Goal: Communication & Community: Answer question/provide support

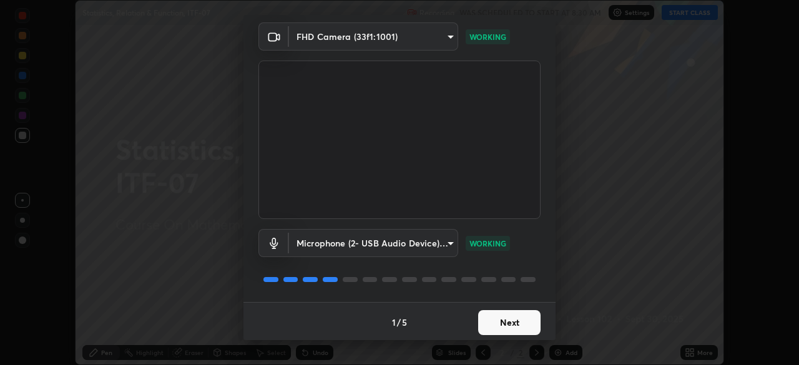
scroll to position [44, 0]
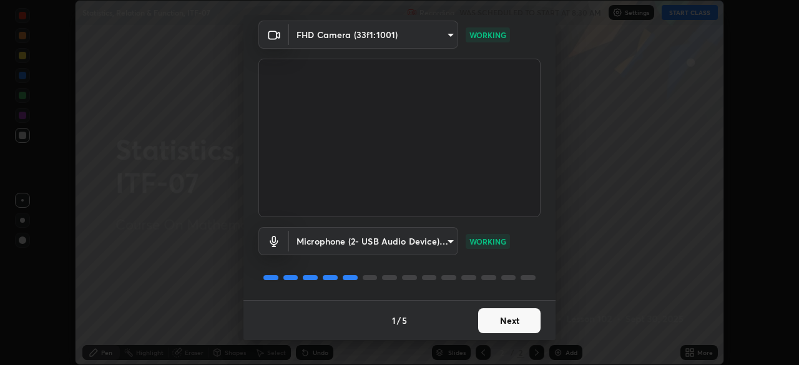
click at [525, 321] on button "Next" at bounding box center [509, 320] width 62 height 25
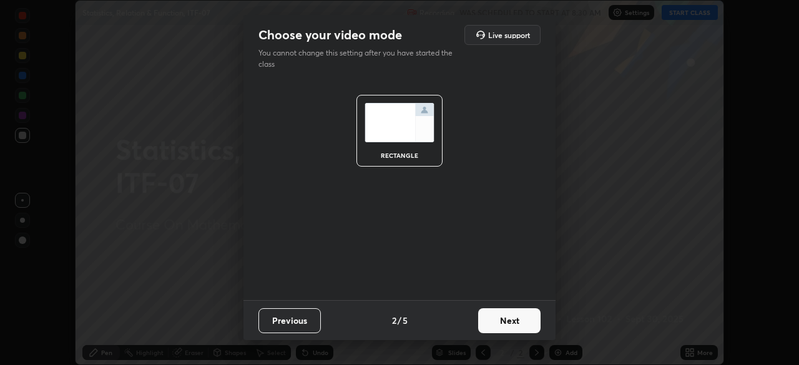
click at [527, 316] on button "Next" at bounding box center [509, 320] width 62 height 25
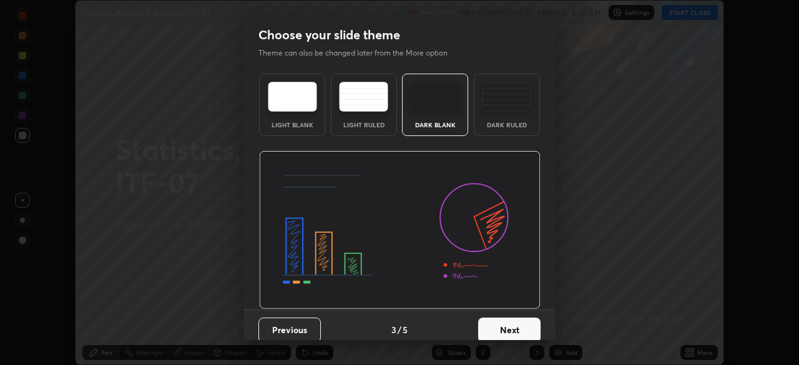
click at [525, 325] on button "Next" at bounding box center [509, 330] width 62 height 25
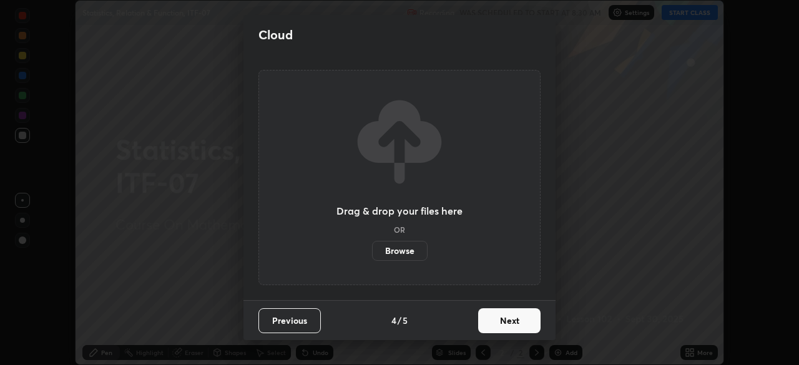
click at [529, 319] on button "Next" at bounding box center [509, 320] width 62 height 25
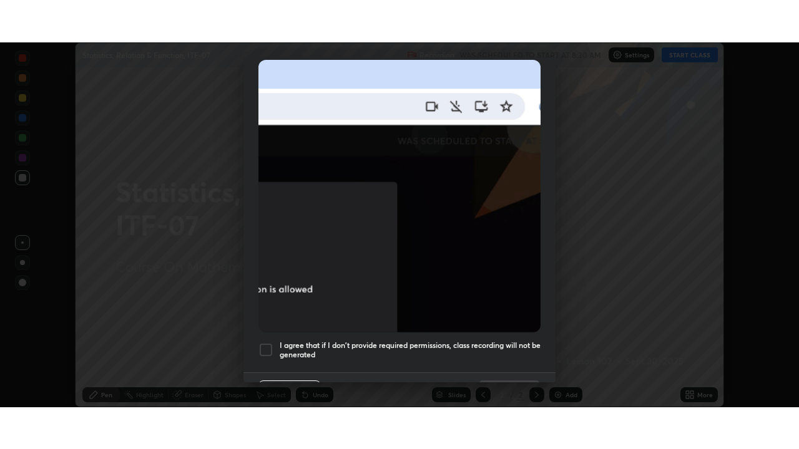
scroll to position [299, 0]
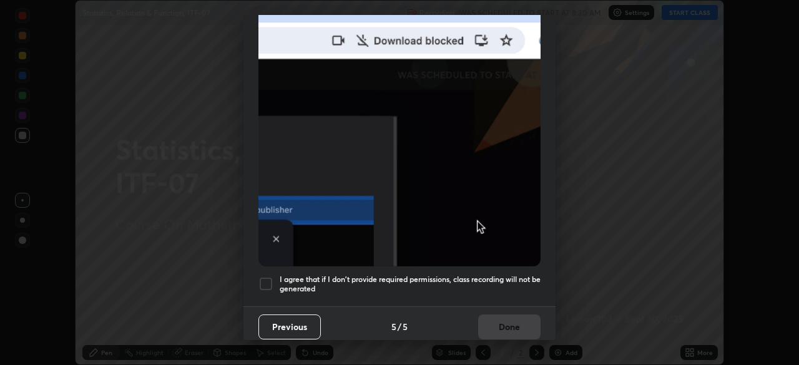
click at [520, 275] on h5 "I agree that if I don't provide required permissions, class recording will not …" at bounding box center [410, 284] width 261 height 19
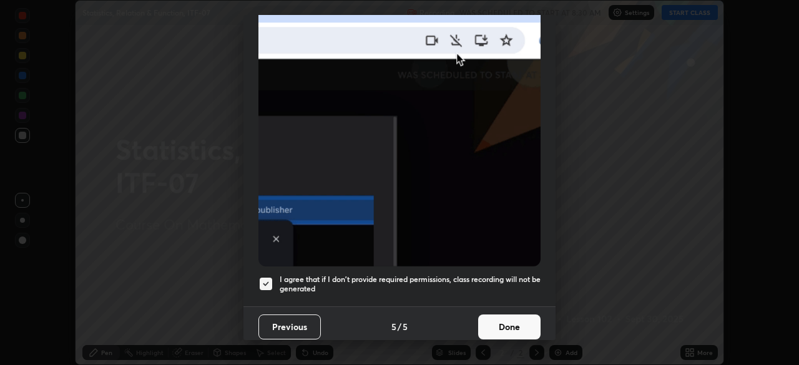
click at [523, 320] on button "Done" at bounding box center [509, 327] width 62 height 25
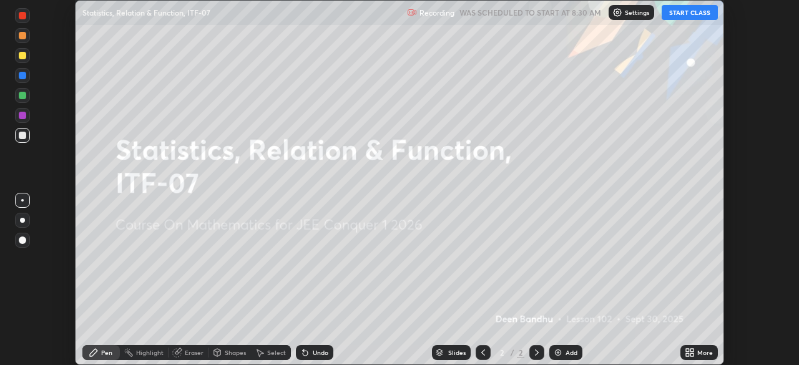
click at [687, 350] on icon at bounding box center [687, 350] width 3 height 3
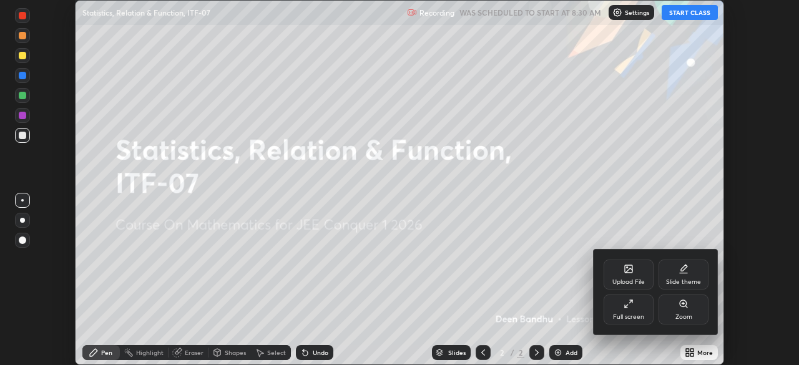
click at [631, 309] on div "Full screen" at bounding box center [628, 310] width 50 height 30
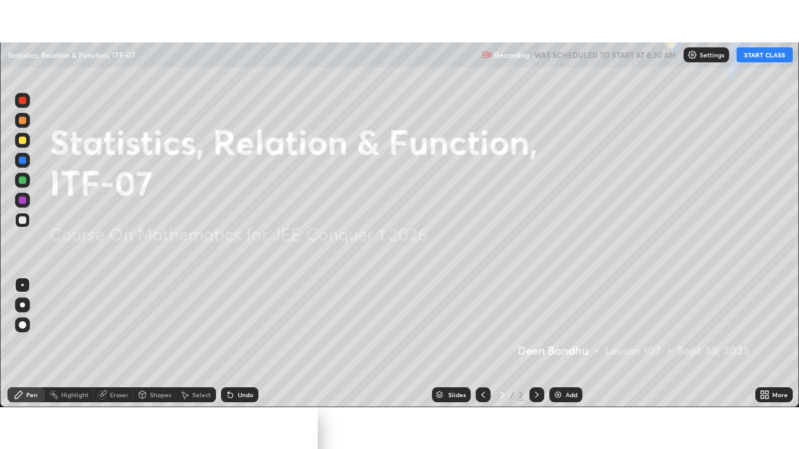
scroll to position [449, 799]
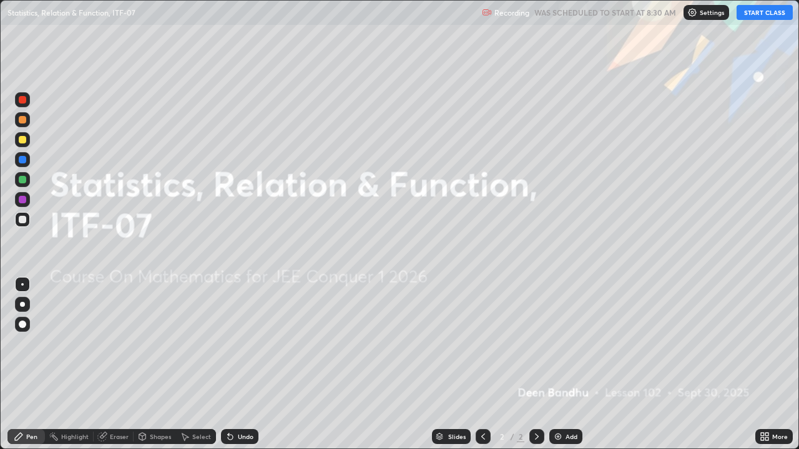
click at [761, 14] on button "START CLASS" at bounding box center [764, 12] width 56 height 15
click at [566, 364] on div "Add" at bounding box center [565, 436] width 33 height 15
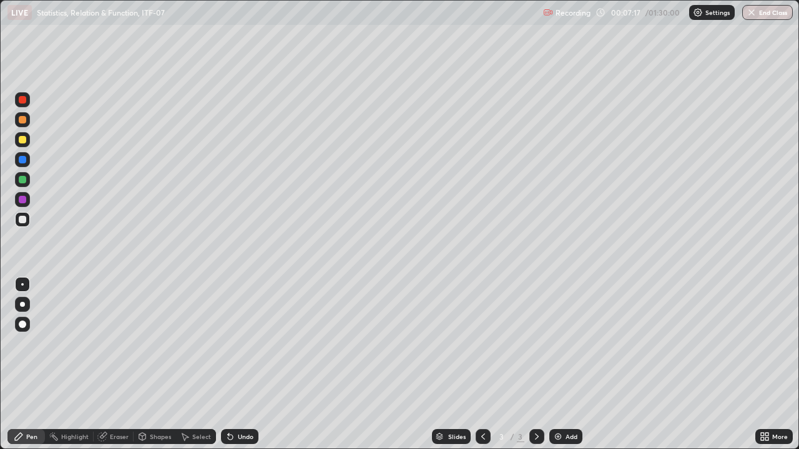
click at [23, 201] on div at bounding box center [22, 199] width 7 height 7
click at [572, 364] on div "Add" at bounding box center [571, 437] width 12 height 6
click at [567, 364] on div "Add" at bounding box center [571, 437] width 12 height 6
click at [21, 179] on div at bounding box center [22, 179] width 7 height 7
click at [19, 198] on div at bounding box center [22, 199] width 7 height 7
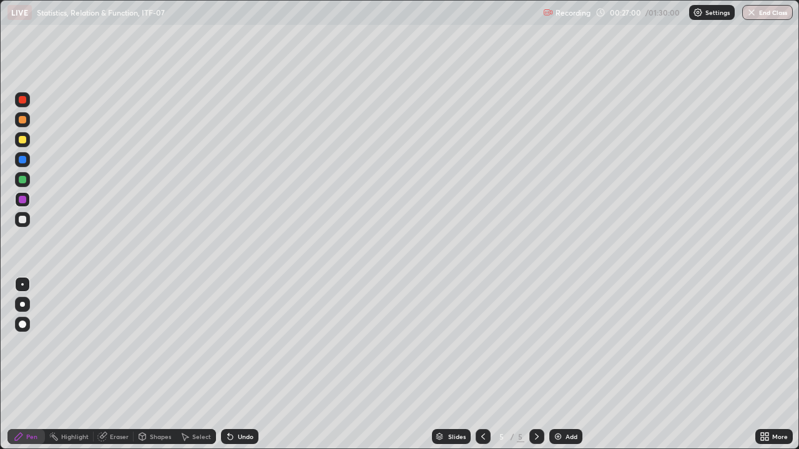
click at [118, 364] on div "Eraser" at bounding box center [119, 437] width 19 height 6
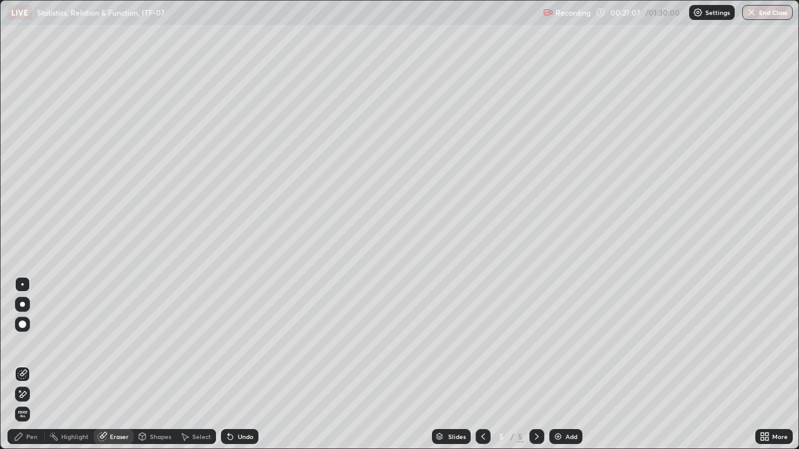
click at [25, 364] on div "Pen" at bounding box center [25, 436] width 37 height 15
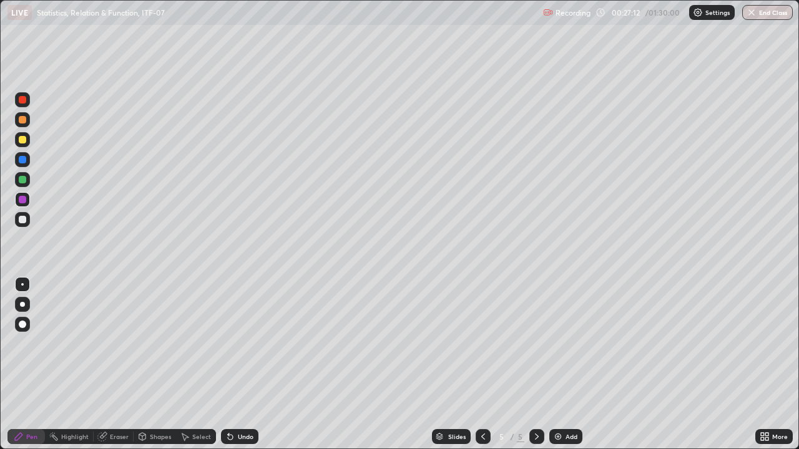
click at [115, 364] on div "Eraser" at bounding box center [119, 437] width 19 height 6
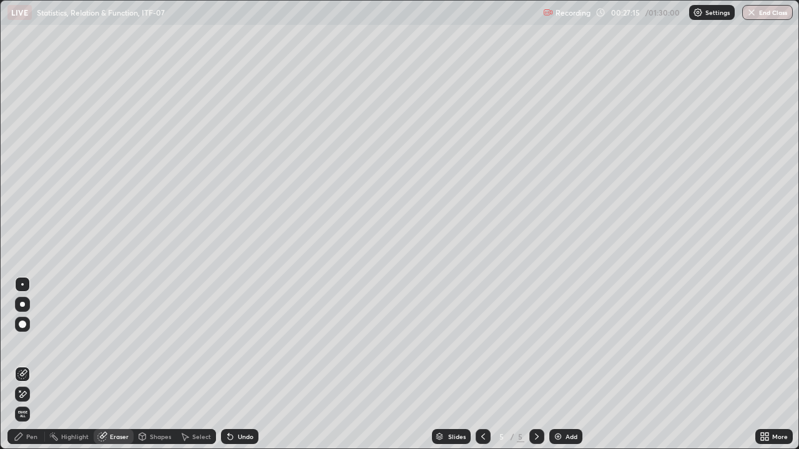
click at [37, 364] on div "Pen" at bounding box center [25, 436] width 37 height 15
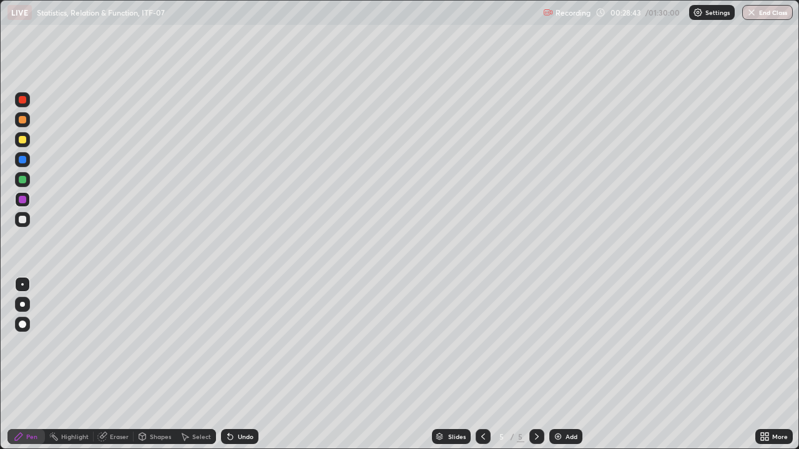
click at [23, 180] on div at bounding box center [22, 179] width 7 height 7
click at [565, 364] on div "Add" at bounding box center [565, 436] width 33 height 15
click at [24, 200] on div at bounding box center [22, 199] width 7 height 7
click at [572, 364] on div "Add" at bounding box center [571, 437] width 12 height 6
click at [478, 364] on icon at bounding box center [483, 437] width 10 height 10
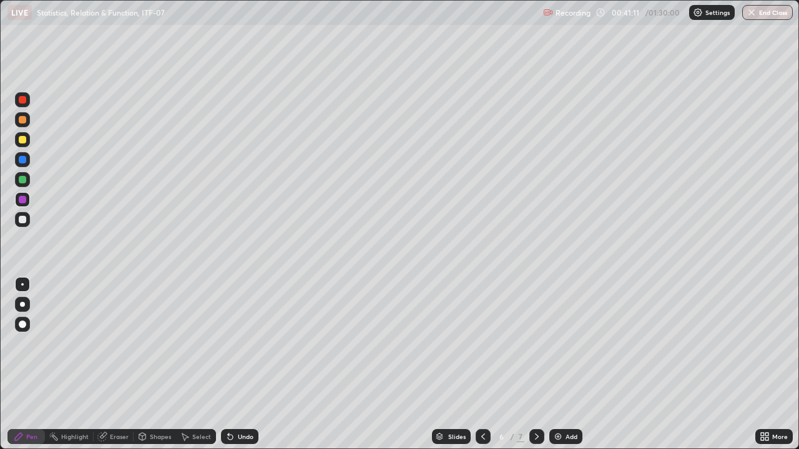
click at [534, 364] on icon at bounding box center [537, 437] width 10 height 10
click at [482, 364] on icon at bounding box center [483, 437] width 10 height 10
click at [480, 364] on icon at bounding box center [483, 437] width 10 height 10
click at [482, 364] on icon at bounding box center [483, 437] width 10 height 10
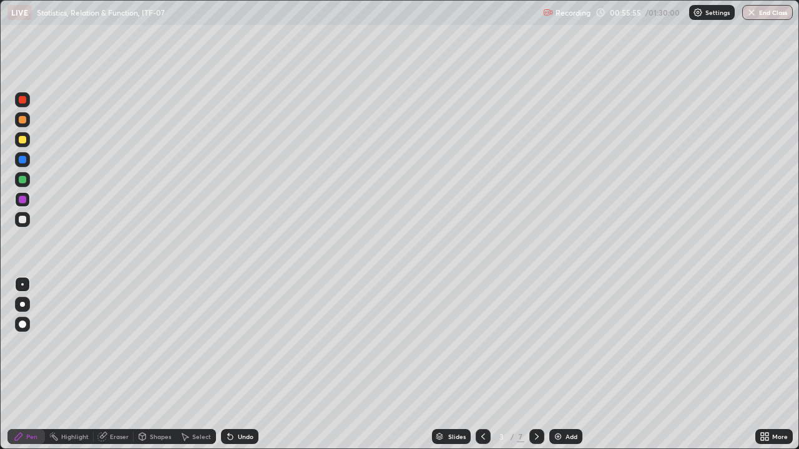
click at [535, 364] on icon at bounding box center [537, 437] width 10 height 10
click at [536, 364] on icon at bounding box center [537, 437] width 10 height 10
click at [535, 364] on icon at bounding box center [537, 437] width 10 height 10
click at [775, 14] on button "End Class" at bounding box center [767, 12] width 51 height 15
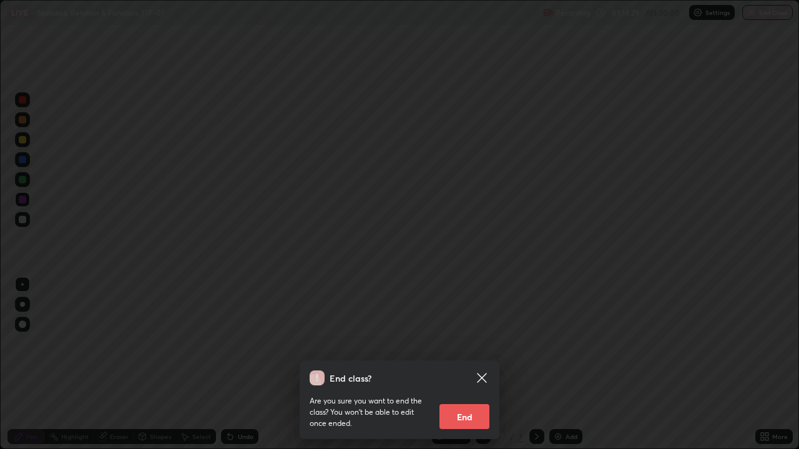
click at [479, 364] on button "End" at bounding box center [464, 416] width 50 height 25
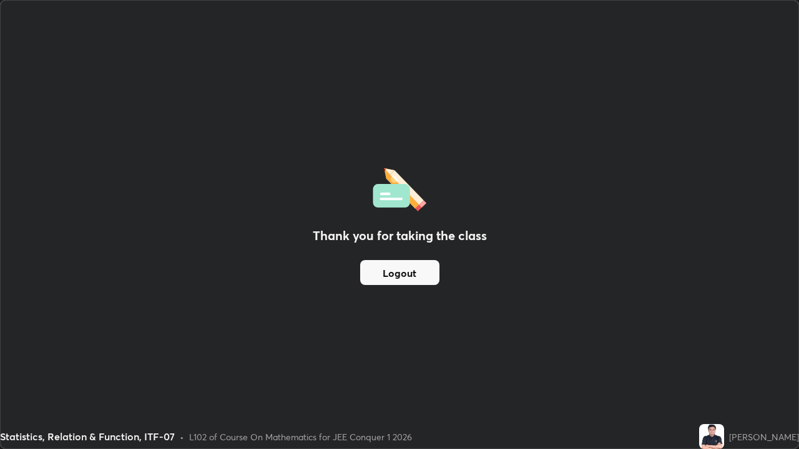
click at [414, 266] on button "Logout" at bounding box center [399, 272] width 79 height 25
